Goal: Task Accomplishment & Management: Manage account settings

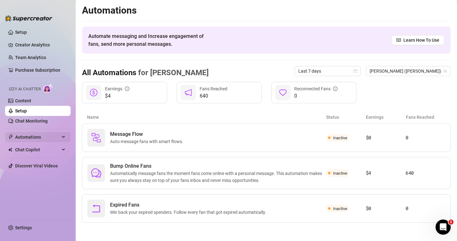
click at [36, 138] on span "Automations" at bounding box center [37, 137] width 45 height 10
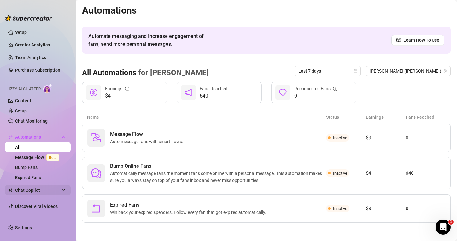
click at [62, 191] on div "Chat Copilot" at bounding box center [38, 190] width 66 height 10
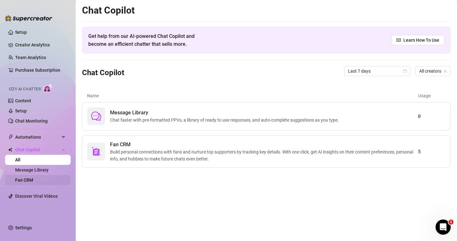
click at [33, 179] on link "Fan CRM" at bounding box center [24, 179] width 18 height 5
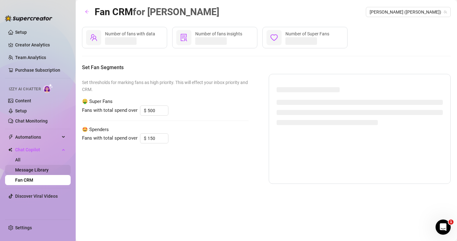
click at [48, 169] on link "Message Library" at bounding box center [31, 169] width 33 height 5
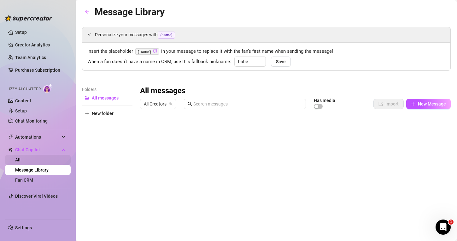
click at [21, 157] on link "All" at bounding box center [17, 159] width 5 height 5
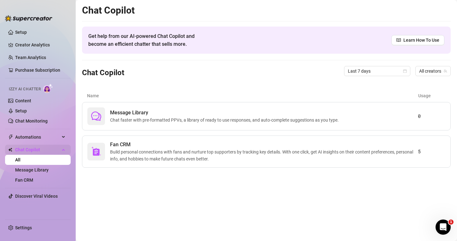
click at [52, 149] on span "Chat Copilot" at bounding box center [37, 150] width 45 height 10
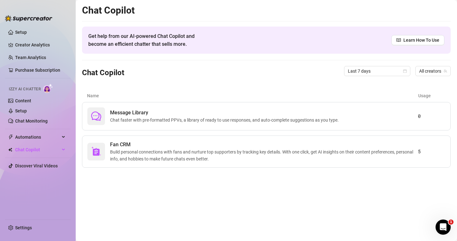
click at [62, 130] on ul "Setup Creator Analytics Team Analytics Purchase Subscription Izzy AI Chatter Co…" at bounding box center [38, 121] width 66 height 192
click at [56, 134] on span "Automations" at bounding box center [37, 137] width 45 height 10
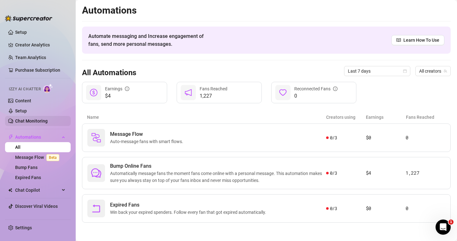
click at [48, 122] on link "Chat Monitoring" at bounding box center [31, 120] width 33 height 5
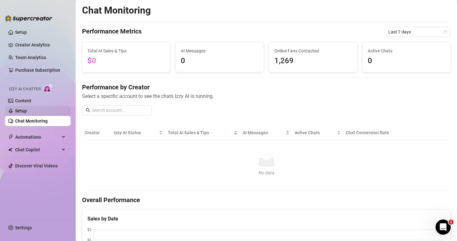
click at [27, 113] on link "Setup" at bounding box center [21, 110] width 12 height 5
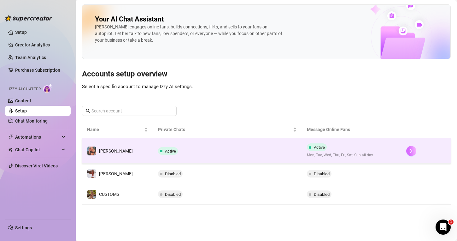
click at [409, 149] on icon "right" at bounding box center [411, 151] width 4 height 4
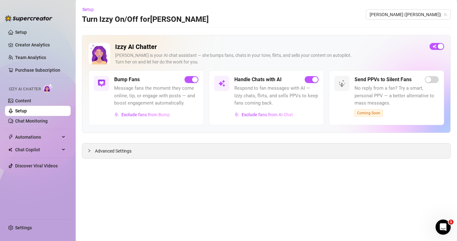
click at [88, 153] on div at bounding box center [91, 150] width 8 height 7
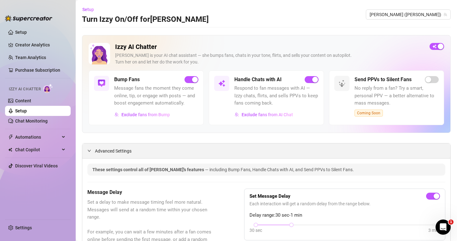
click at [91, 152] on icon "expanded" at bounding box center [89, 151] width 4 height 4
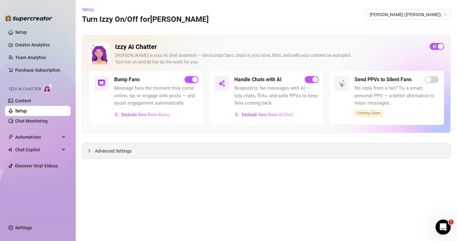
click at [91, 152] on div at bounding box center [91, 150] width 8 height 7
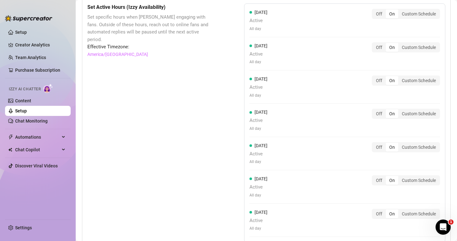
scroll to position [651, 0]
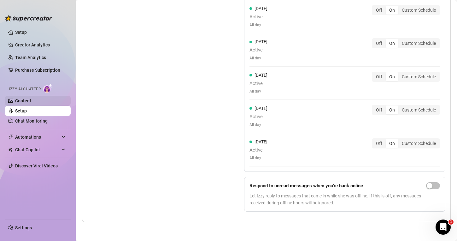
click at [15, 98] on link "Content" at bounding box center [23, 100] width 16 height 5
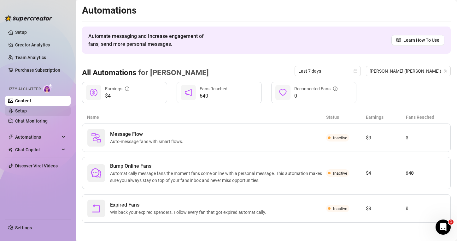
click at [27, 113] on link "Setup" at bounding box center [21, 110] width 12 height 5
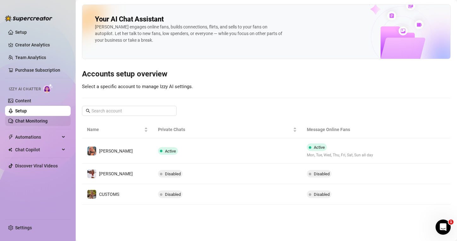
click at [45, 123] on link "Chat Monitoring" at bounding box center [31, 120] width 33 height 5
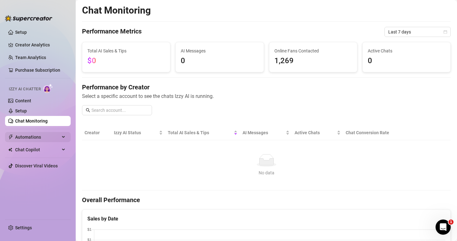
click at [45, 135] on span "Automations" at bounding box center [37, 137] width 45 height 10
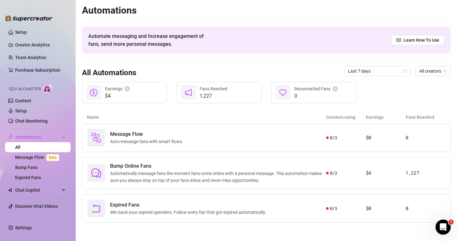
click at [21, 145] on link "All" at bounding box center [17, 147] width 5 height 5
click at [39, 187] on span "Chat Copilot" at bounding box center [37, 190] width 45 height 10
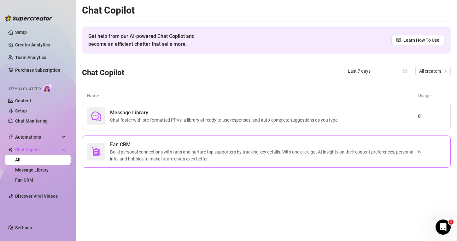
click at [310, 146] on span "Fan CRM" at bounding box center [264, 145] width 308 height 8
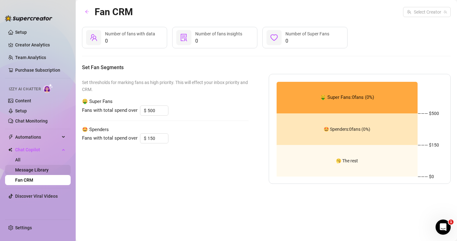
click at [33, 167] on link "Message Library" at bounding box center [31, 169] width 33 height 5
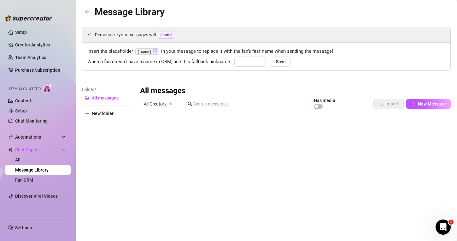
type input "babe"
click at [21, 157] on link "All" at bounding box center [17, 159] width 5 height 5
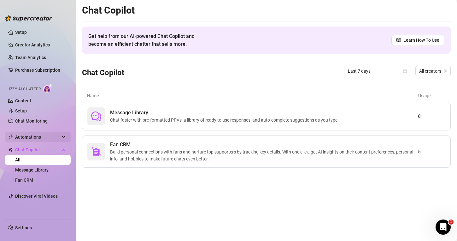
click at [45, 138] on span "Automations" at bounding box center [37, 137] width 45 height 10
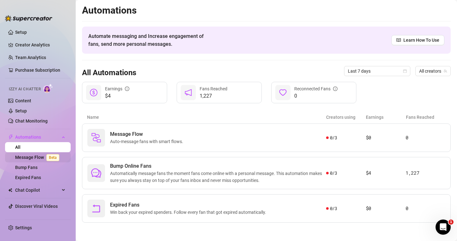
click at [31, 155] on link "Message Flow Beta" at bounding box center [38, 157] width 47 height 5
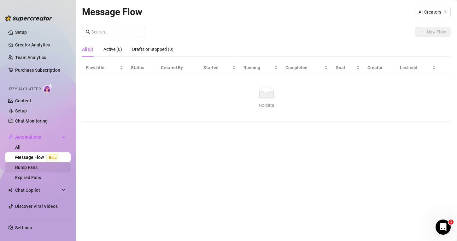
click at [33, 166] on link "Bump Fans" at bounding box center [26, 167] width 22 height 5
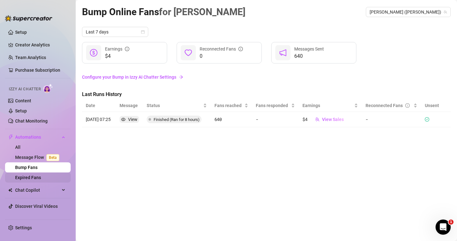
click at [35, 175] on link "Expired Fans" at bounding box center [28, 177] width 26 height 5
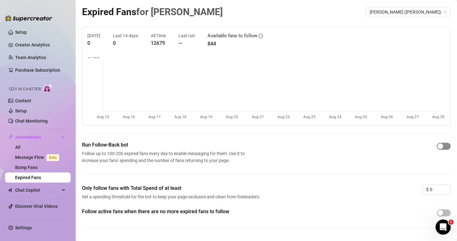
click at [444, 147] on span "button" at bounding box center [444, 146] width 14 height 7
